Goal: Navigation & Orientation: Go to known website

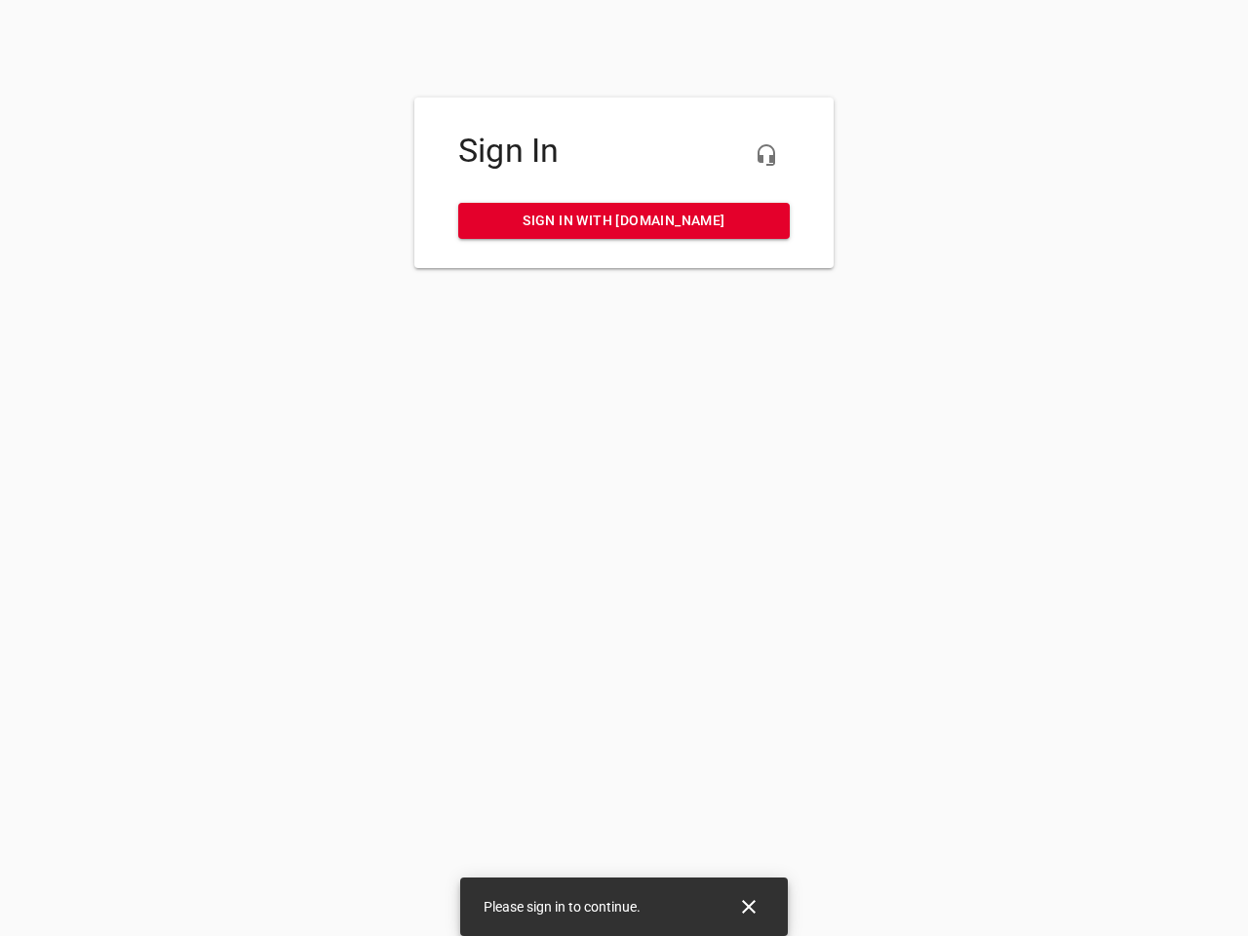
click at [766, 155] on icon "button" at bounding box center [766, 154] width 23 height 23
click at [749, 907] on icon "Close" at bounding box center [749, 907] width 14 height 14
